Goal: Task Accomplishment & Management: Manage account settings

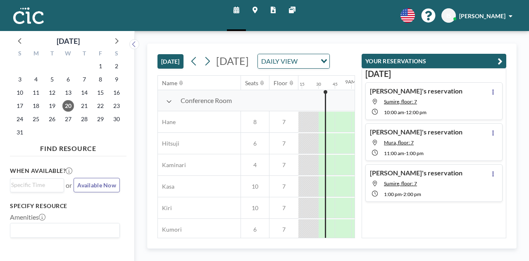
scroll to position [0, 545]
click at [491, 131] on icon at bounding box center [492, 132] width 3 height 5
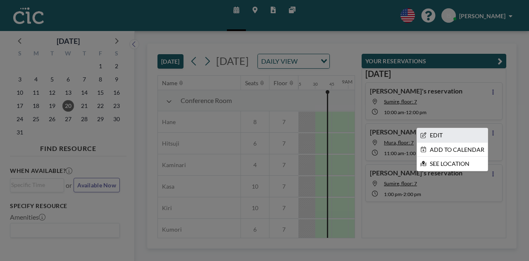
click at [433, 131] on li "EDIT" at bounding box center [452, 135] width 71 height 14
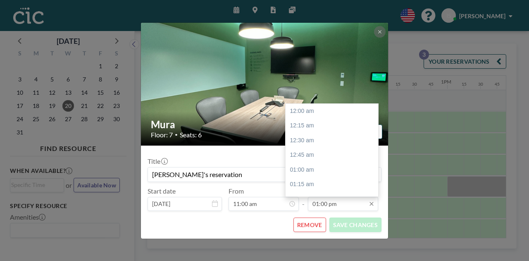
scroll to position [765, 0]
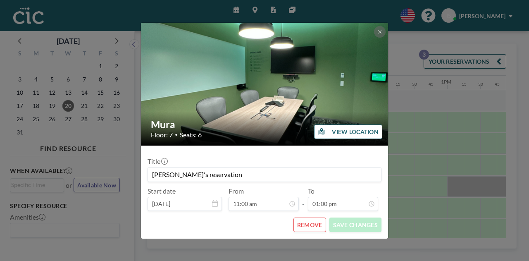
click at [317, 225] on button "REMOVE" at bounding box center [309, 224] width 33 height 14
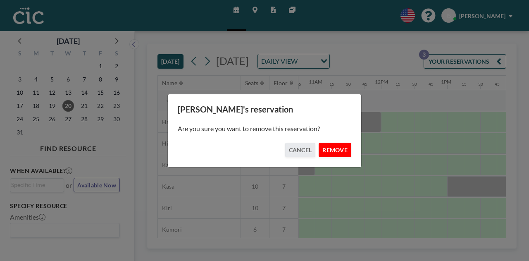
click at [338, 153] on button "REMOVE" at bounding box center [335, 150] width 33 height 14
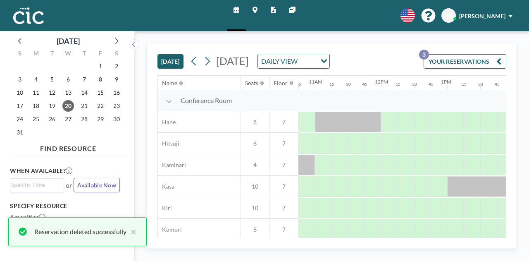
click at [255, 9] on icon at bounding box center [254, 10] width 5 height 7
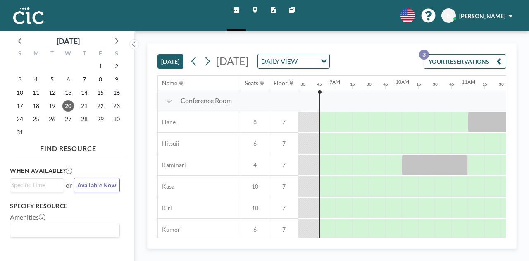
scroll to position [0, 562]
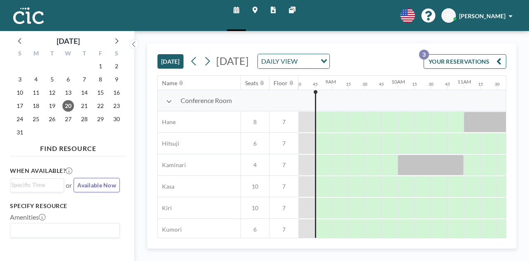
click at [455, 66] on button "YOUR RESERVATIONS 3" at bounding box center [464, 61] width 83 height 14
